Goal: Download file/media

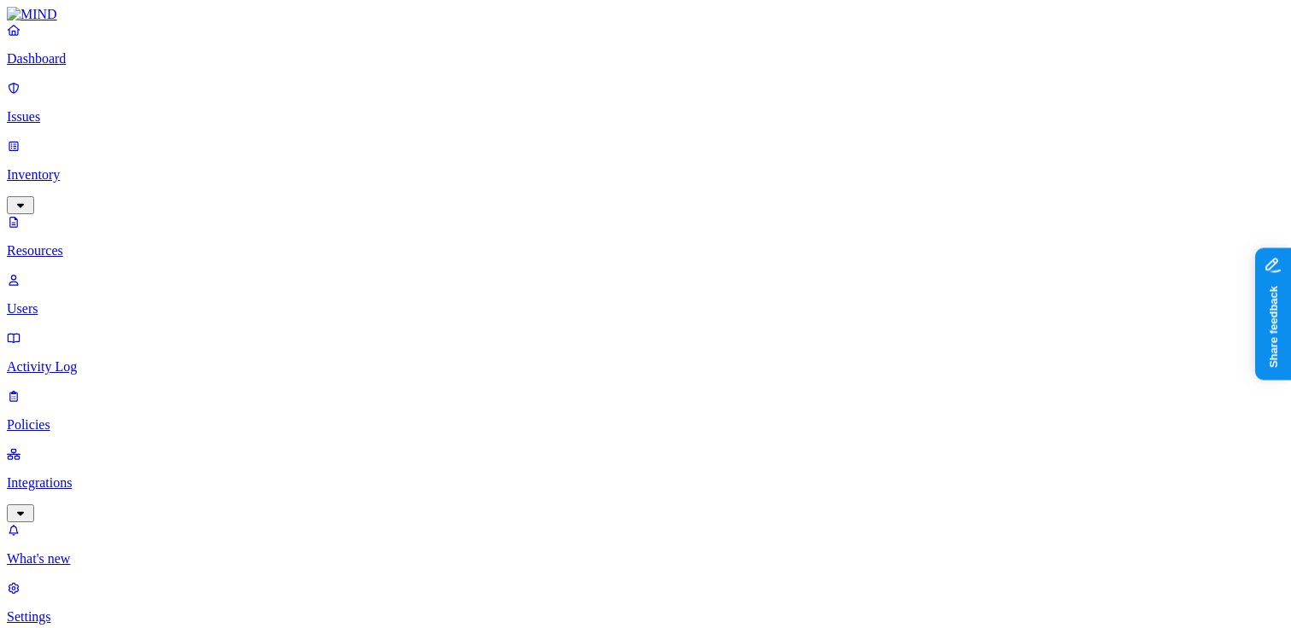
click at [90, 127] on p "Resources" at bounding box center [645, 250] width 1277 height 15
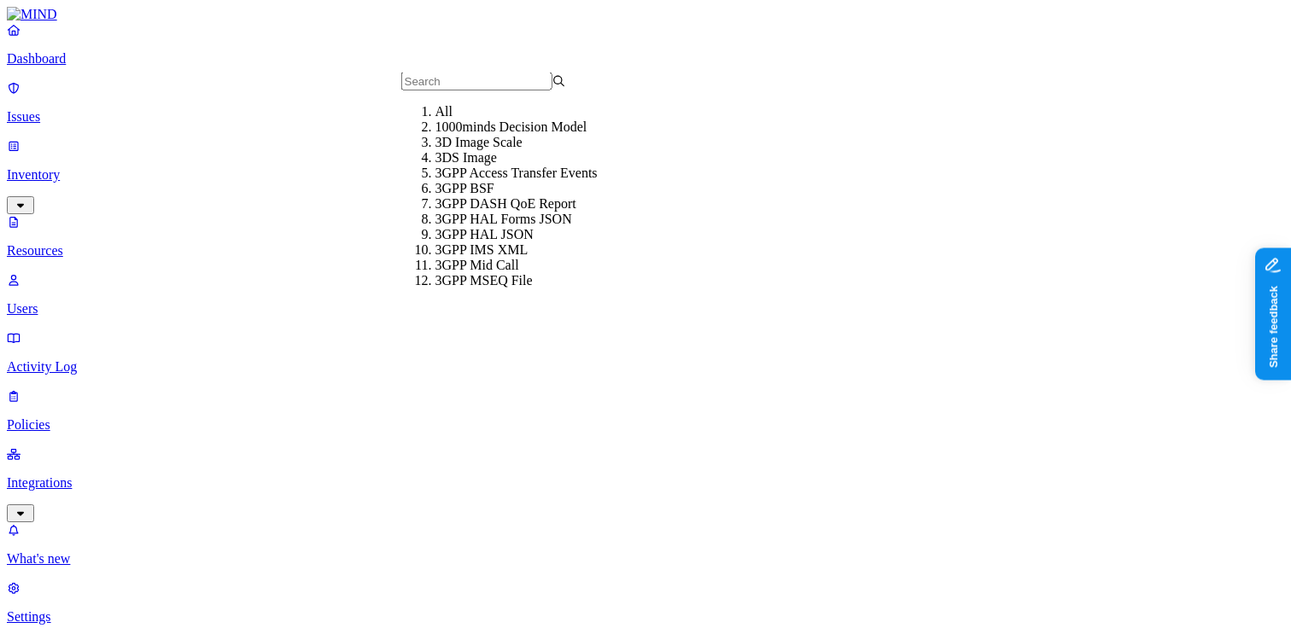
click at [443, 89] on input "text" at bounding box center [476, 82] width 151 height 18
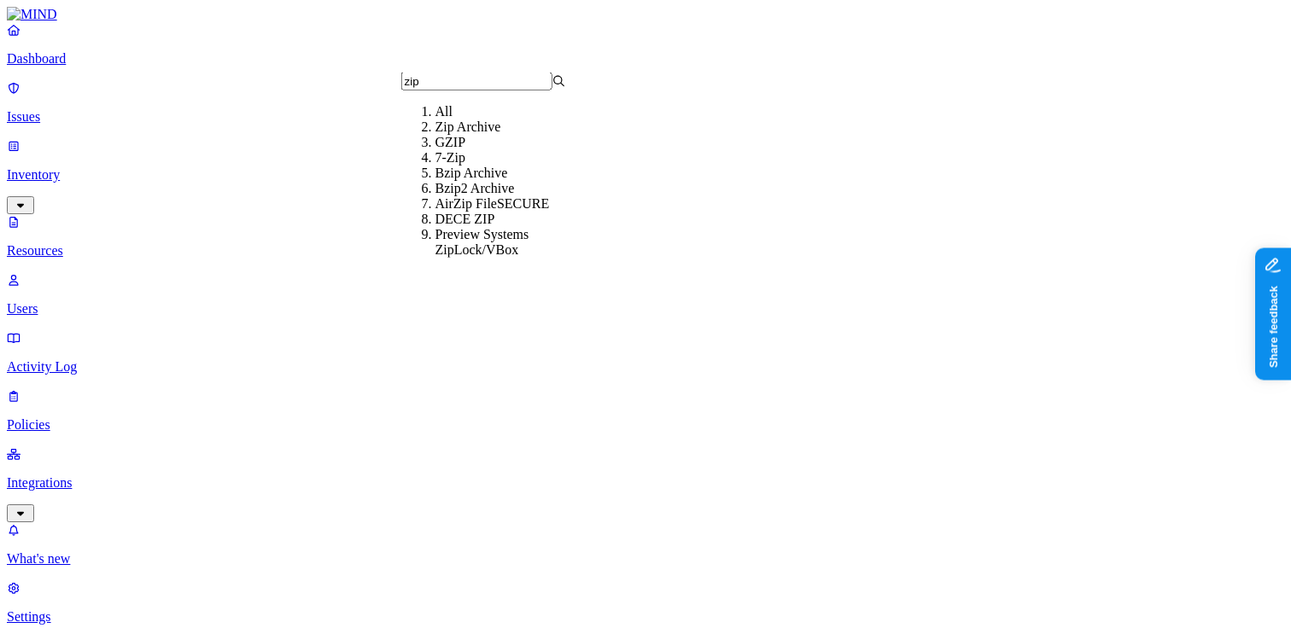
type input "zip"
click at [435, 127] on div "Zip Archive" at bounding box center [517, 127] width 165 height 15
